Goal: Task Accomplishment & Management: Complete application form

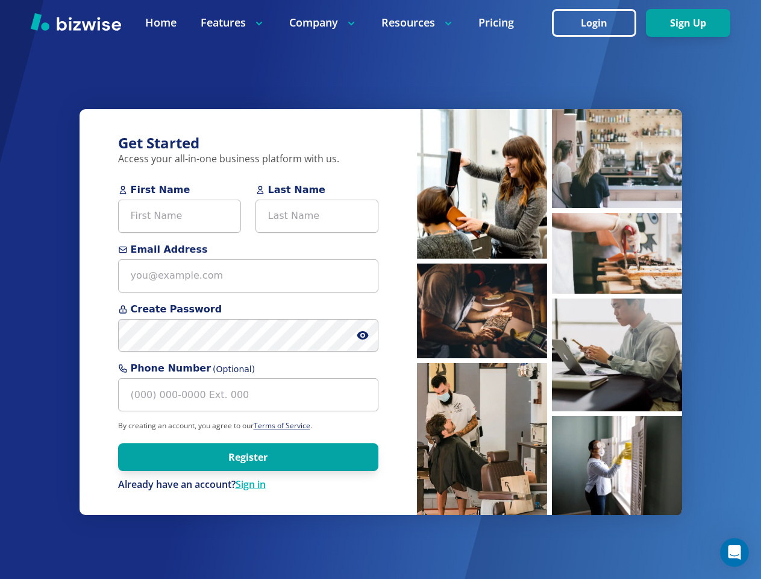
click at [380, 289] on div "Get Started Access your all-in-one business platform with us. First Name Last N…" at bounding box center [249, 312] width 338 height 406
click at [363, 335] on icon at bounding box center [363, 335] width 2 height 2
click at [482, 183] on img at bounding box center [482, 183] width 130 height 149
click at [482, 310] on img at bounding box center [482, 310] width 130 height 95
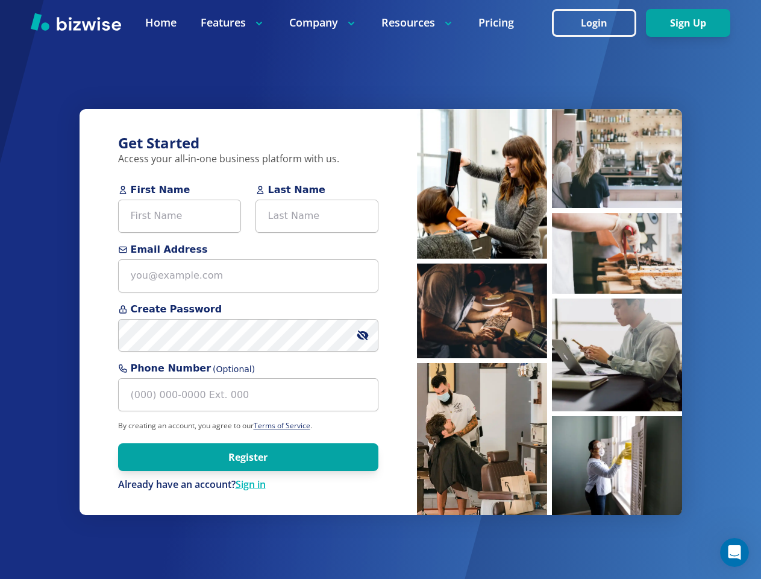
click at [482, 438] on img at bounding box center [482, 439] width 130 height 152
click at [617, 158] on img at bounding box center [617, 158] width 130 height 99
click at [617, 208] on img at bounding box center [617, 158] width 130 height 99
